Goal: Task Accomplishment & Management: Use online tool/utility

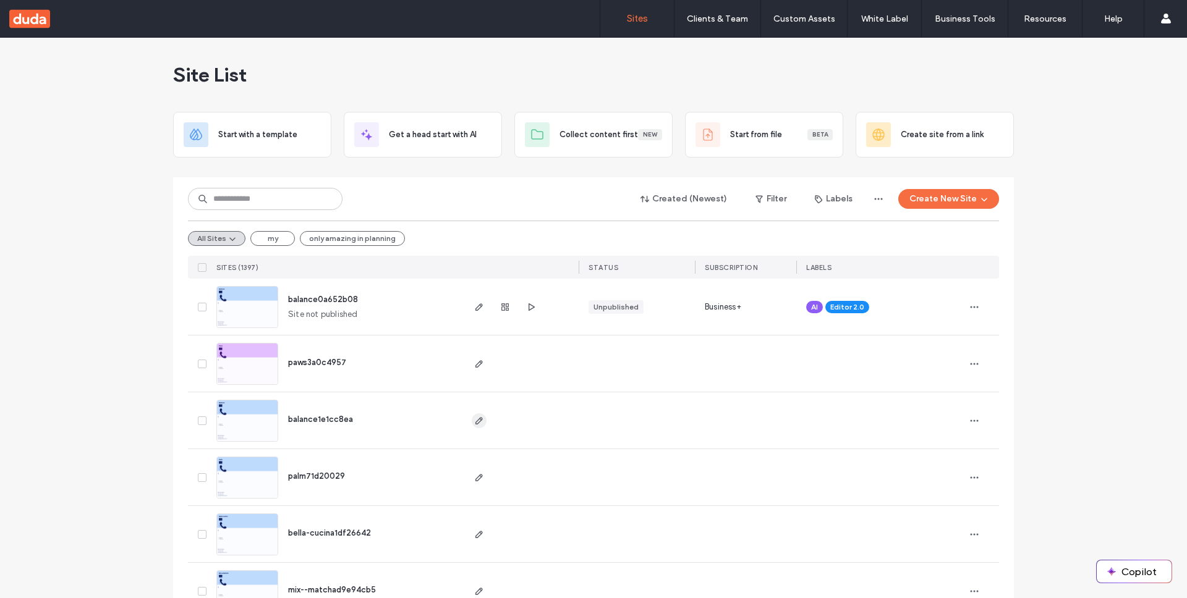
click at [475, 420] on use "button" at bounding box center [478, 420] width 7 height 7
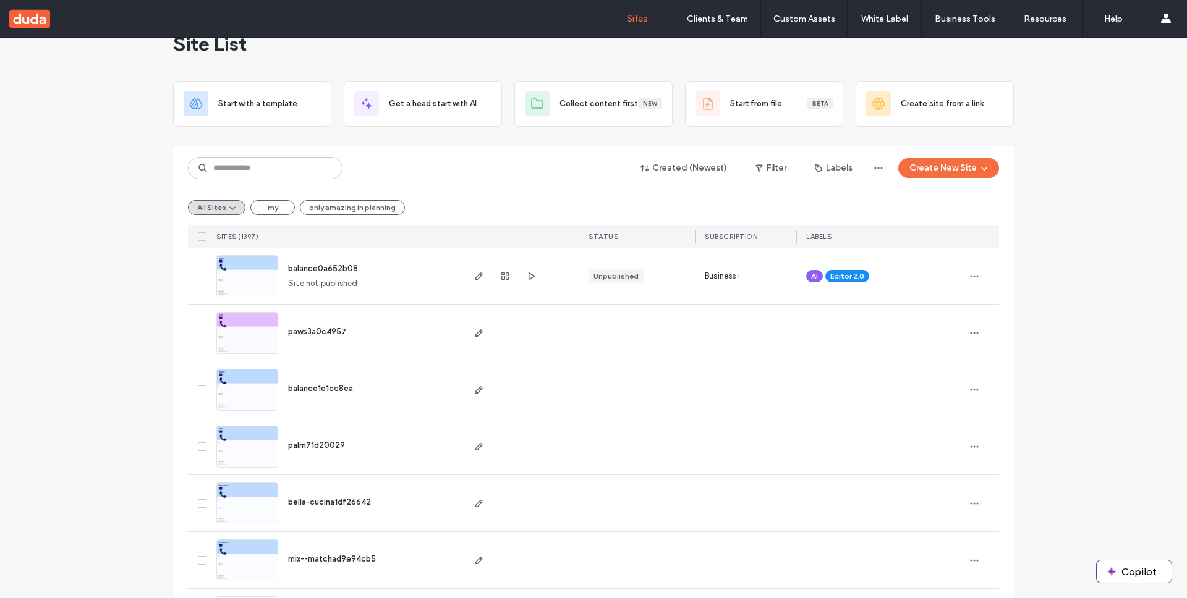
scroll to position [33, 0]
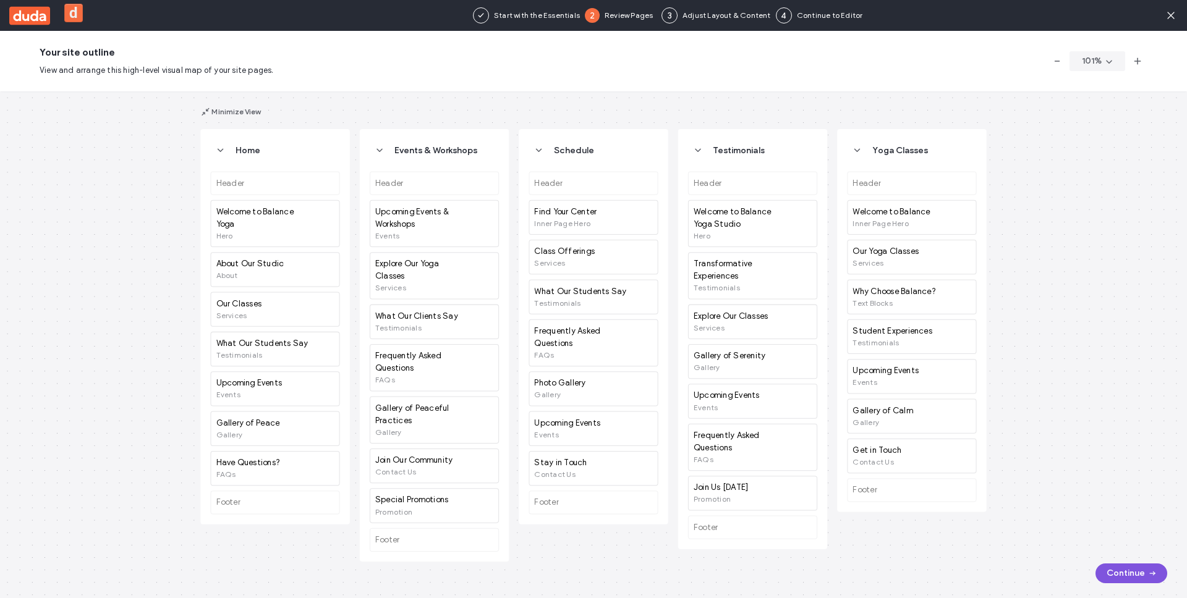
click at [1145, 567] on span "button" at bounding box center [1151, 573] width 12 height 19
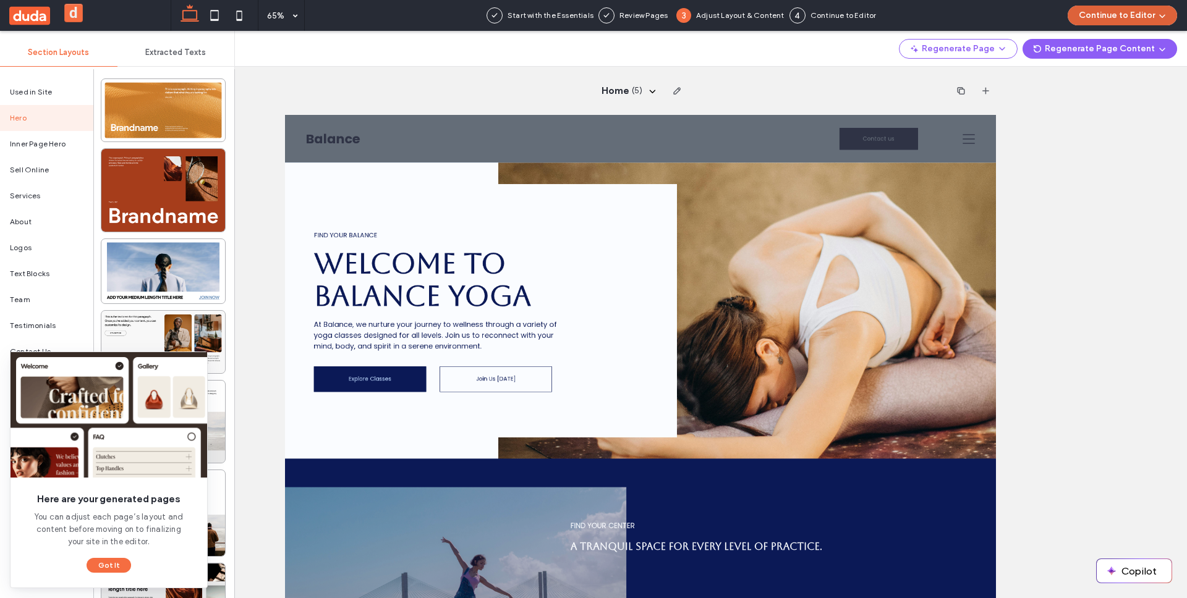
click at [1096, 12] on button "Continue to Editor" at bounding box center [1121, 16] width 109 height 20
click at [745, 47] on div "Regenerate Page Regenerate Page Content Here are your generated pages You can a…" at bounding box center [711, 49] width 952 height 36
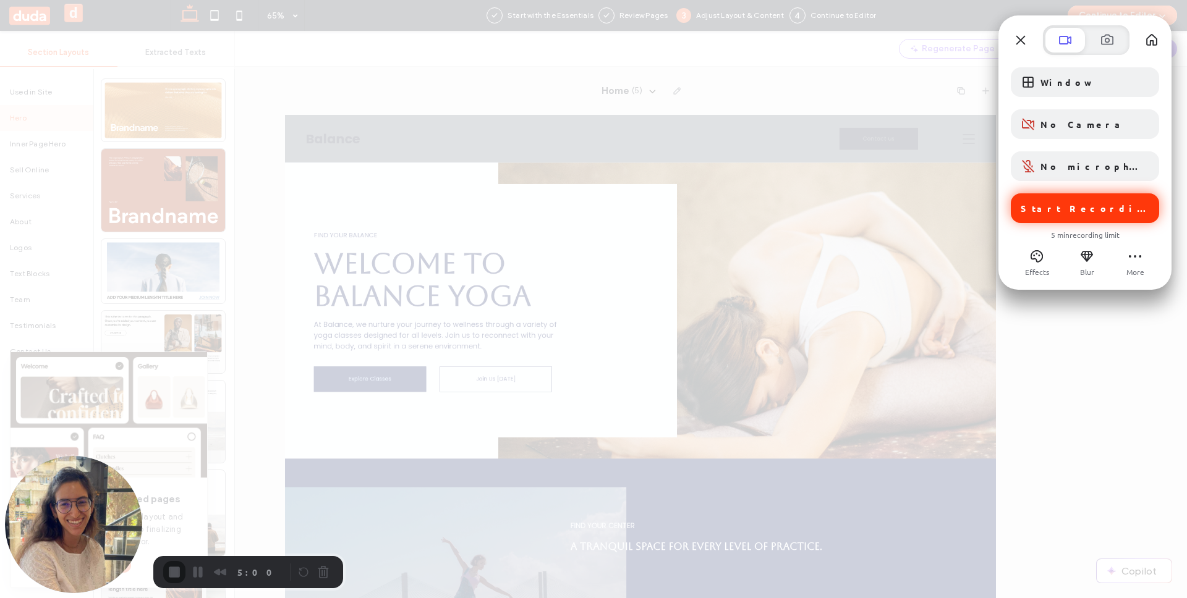
click at [1088, 204] on span "Start Recording" at bounding box center [1085, 208] width 131 height 11
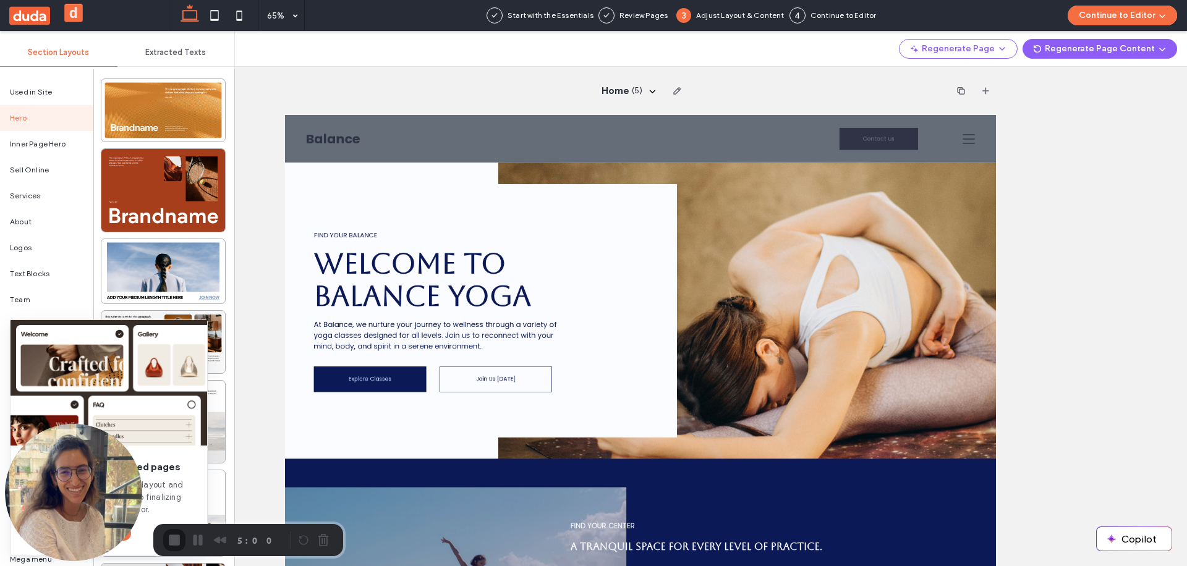
click at [1111, 16] on button "Continue to Editor" at bounding box center [1121, 16] width 109 height 20
click at [1105, 74] on span "With this Page Only" at bounding box center [1107, 76] width 74 height 12
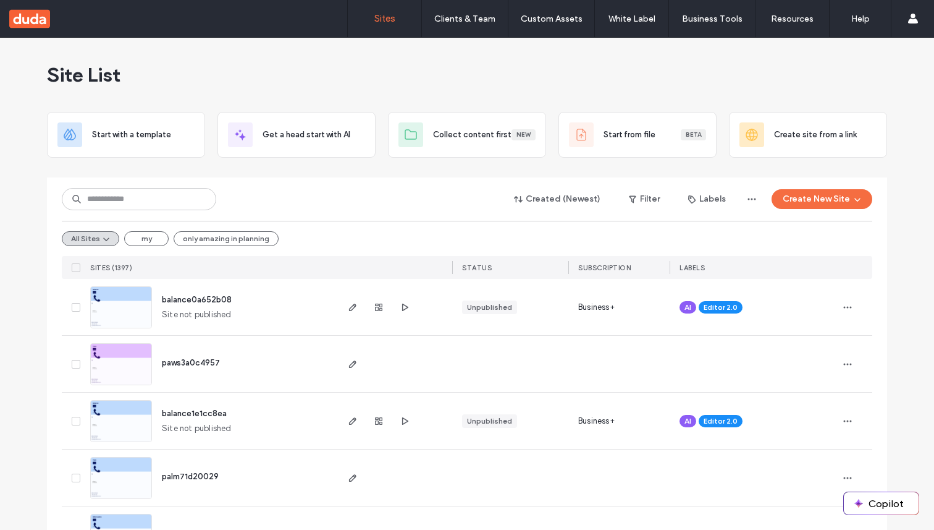
click at [870, 498] on button "Copilot" at bounding box center [881, 503] width 75 height 22
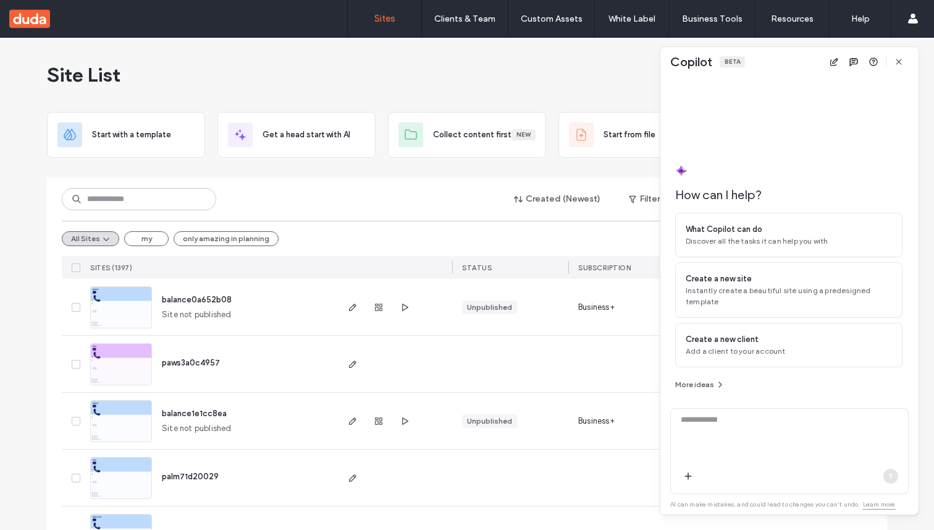
click at [525, 179] on div "Created (Newest) Filter Labels Create New Site All Sites my only amazing in pla…" at bounding box center [467, 227] width 811 height 101
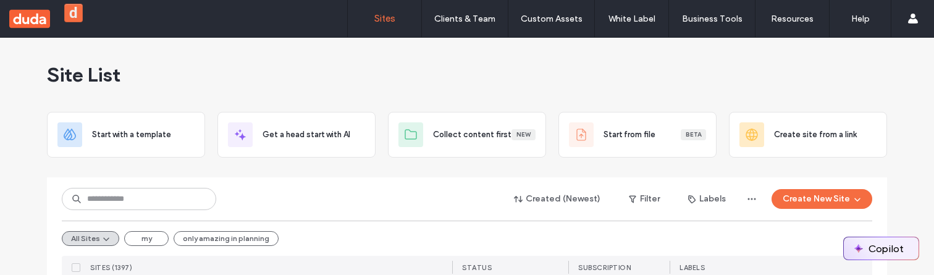
click at [892, 239] on button "Copilot" at bounding box center [881, 248] width 75 height 22
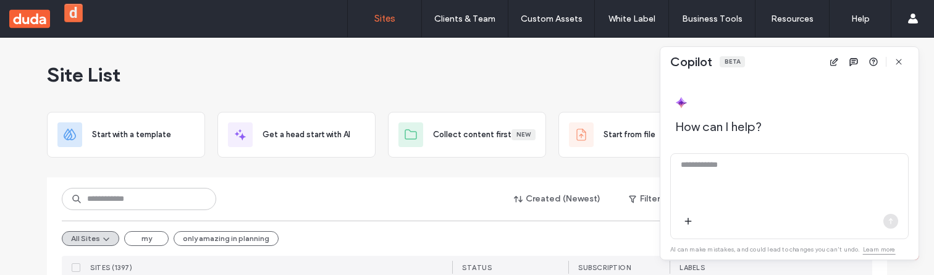
scroll to position [187, 0]
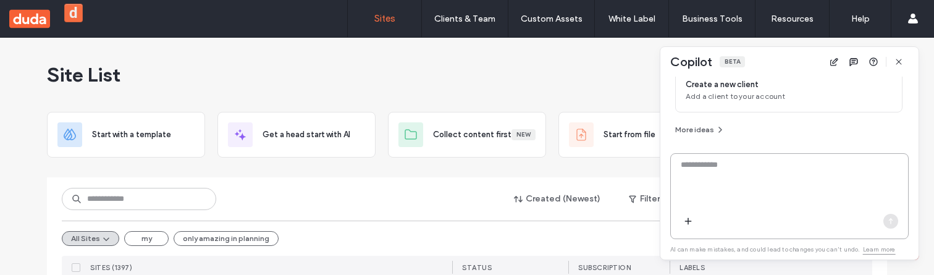
click at [791, 171] on textarea at bounding box center [789, 183] width 237 height 48
type textarea "*"
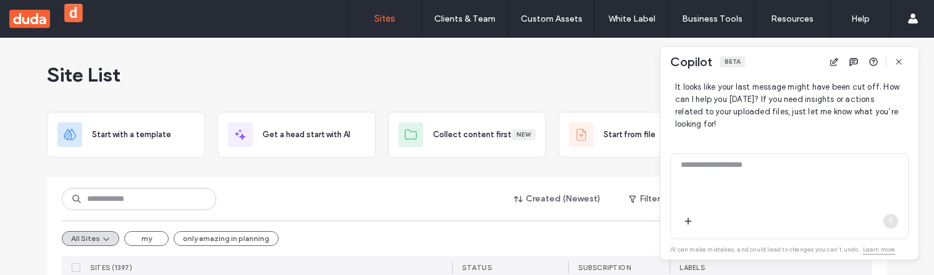
scroll to position [334, 0]
